Goal: Navigation & Orientation: Understand site structure

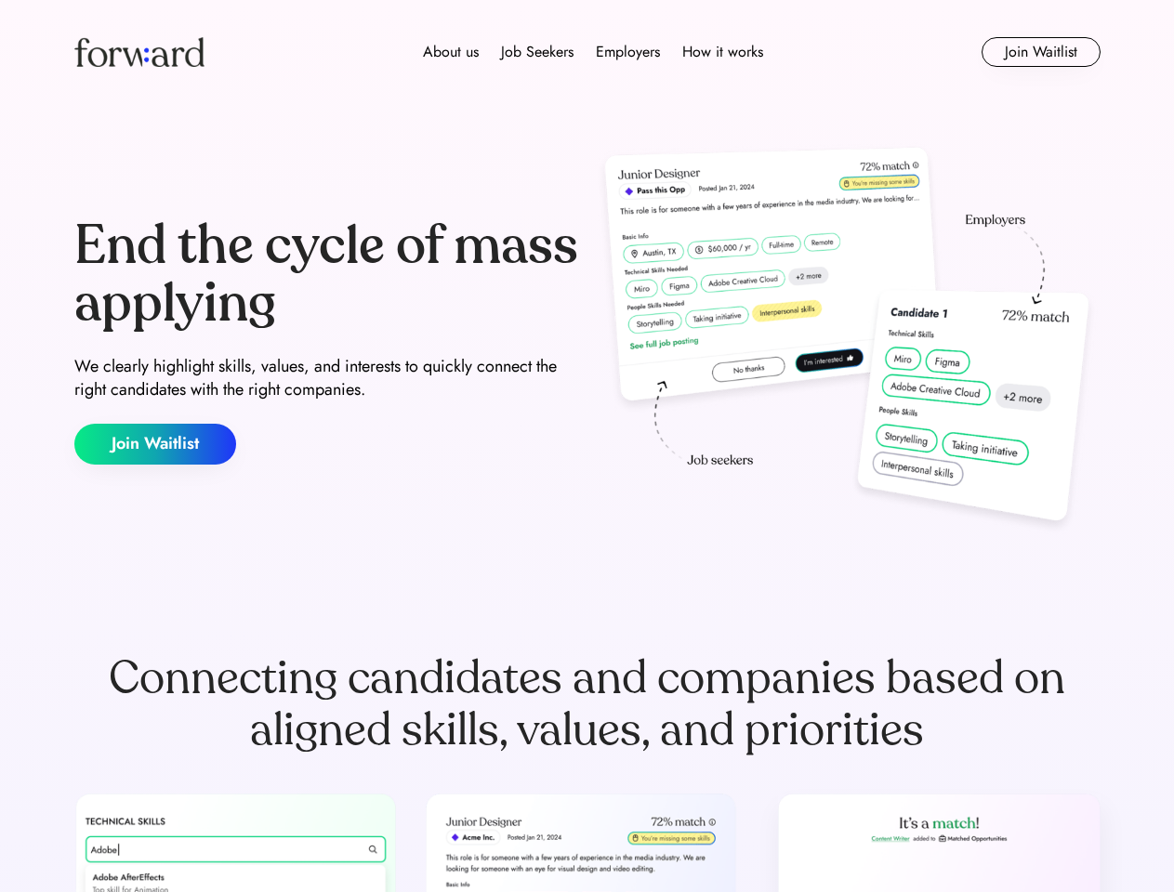
click at [586, 446] on div "End the cycle of mass applying We clearly highlight skills, values, and interes…" at bounding box center [587, 341] width 1026 height 400
click at [587, 52] on div "About us Job Seekers Employers How it works" at bounding box center [593, 52] width 732 height 22
click at [139, 52] on img at bounding box center [139, 52] width 130 height 30
click at [593, 52] on div "About us Job Seekers Employers How it works" at bounding box center [593, 52] width 732 height 22
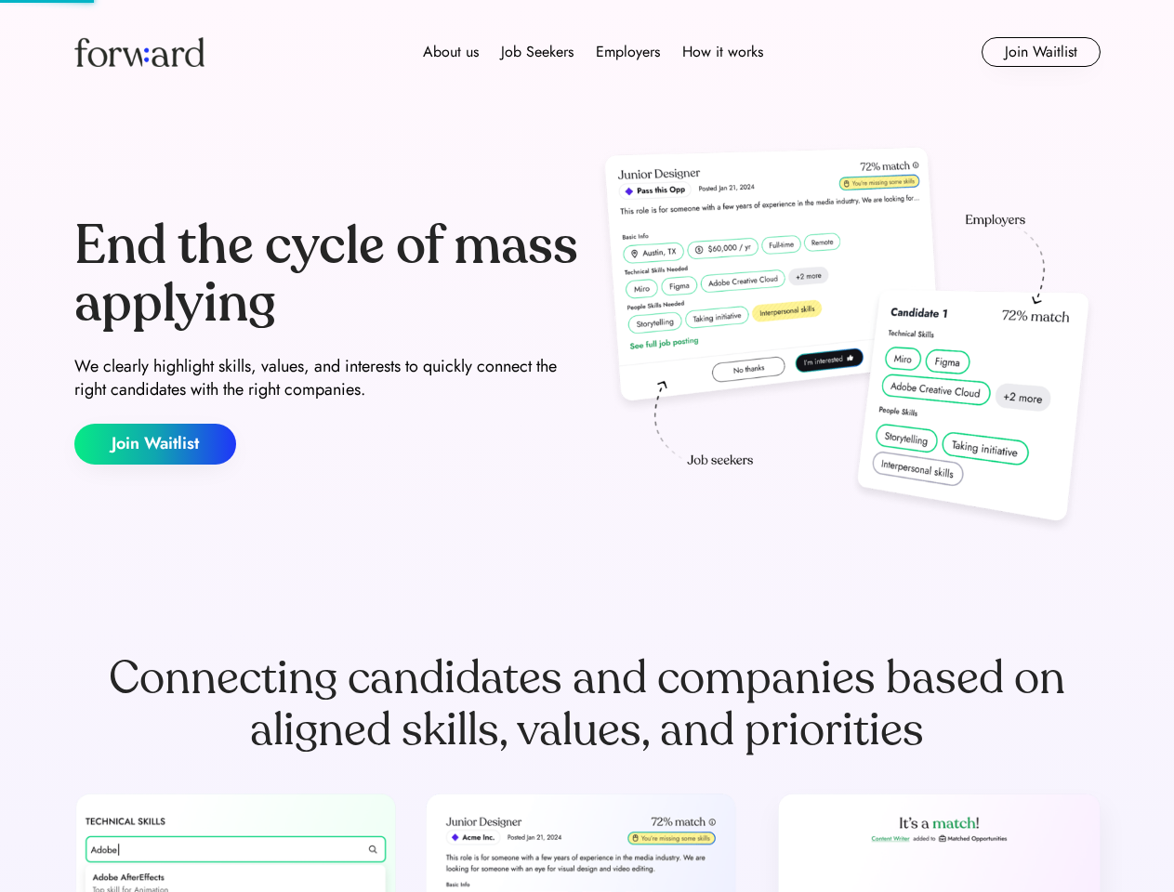
click at [451, 52] on div "About us" at bounding box center [451, 52] width 56 height 22
click at [537, 52] on div "Job Seekers" at bounding box center [537, 52] width 72 height 22
click at [627, 52] on div "Employers" at bounding box center [628, 52] width 64 height 22
click at [721, 52] on div "How it works" at bounding box center [722, 52] width 81 height 22
click at [1040, 52] on button "Join Waitlist" at bounding box center [1040, 52] width 119 height 30
